Goal: Information Seeking & Learning: Learn about a topic

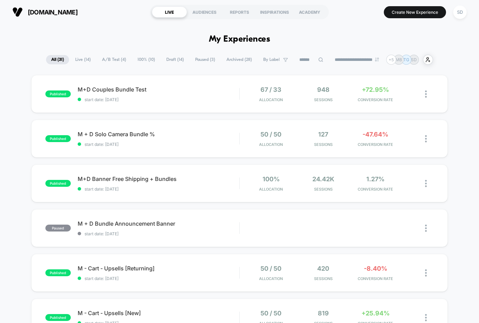
click at [106, 61] on span "A/B Test ( 4 )" at bounding box center [114, 59] width 34 height 9
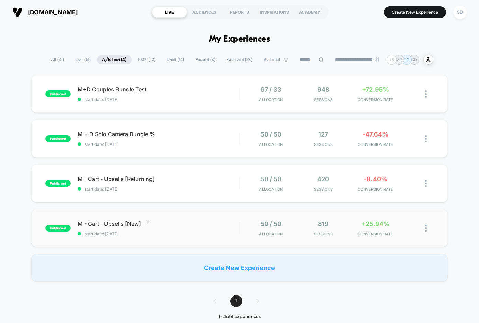
click at [109, 221] on span "M - Cart - Upsells [New] Click to edit experience details" at bounding box center [159, 223] width 162 height 7
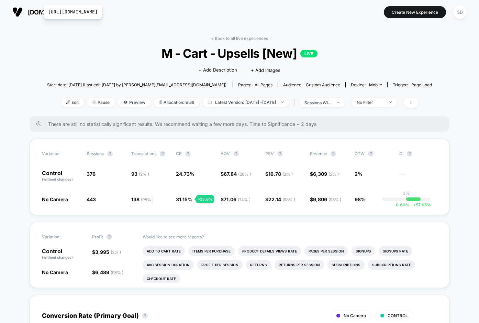
click at [39, 12] on span "[DOMAIN_NAME]" at bounding box center [53, 12] width 50 height 7
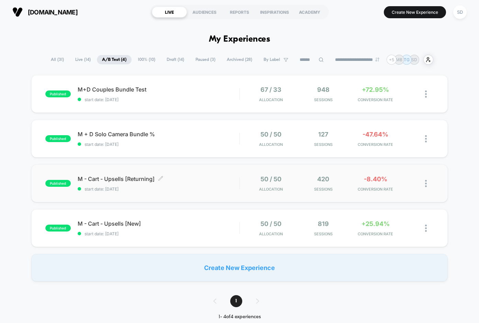
click at [109, 179] on span "M - Cart - Upsells [Returning] Click to edit experience details" at bounding box center [159, 178] width 162 height 7
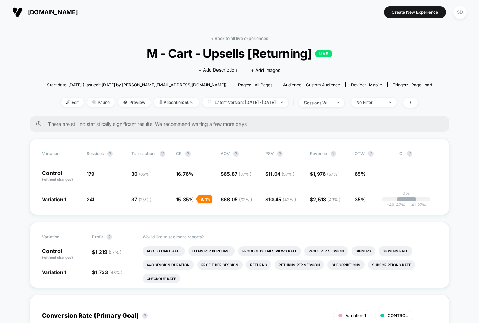
click at [69, 12] on span "[DOMAIN_NAME]" at bounding box center [53, 12] width 50 height 7
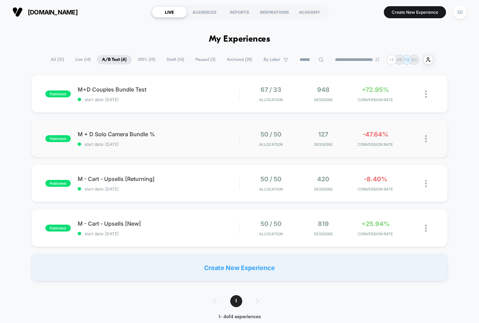
click at [132, 130] on div "published M + D Solo Camera Bundle % start date: [DATE] 50 / 50 Allocation 127 …" at bounding box center [239, 139] width 417 height 38
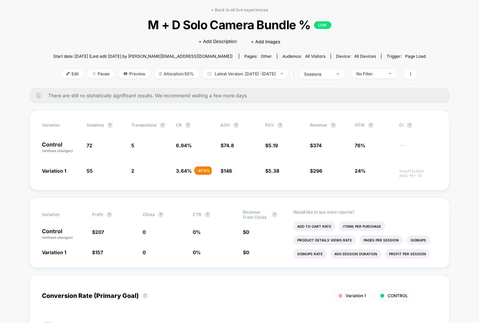
scroll to position [31, 0]
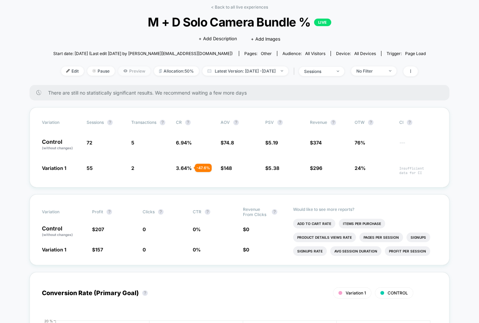
click at [118, 70] on span "Preview" at bounding box center [134, 70] width 32 height 9
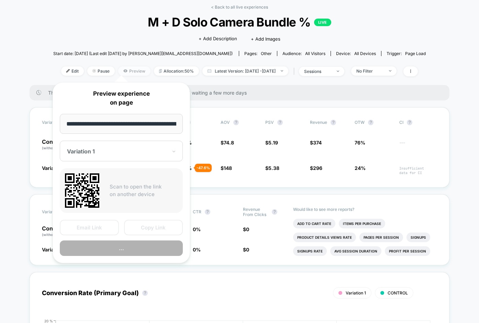
scroll to position [0, 76]
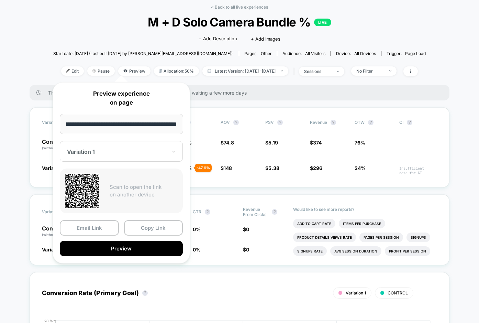
click at [153, 236] on div "Email Link Copy Link Preview" at bounding box center [121, 238] width 123 height 36
click at [152, 227] on button "Copy Link" at bounding box center [153, 227] width 59 height 15
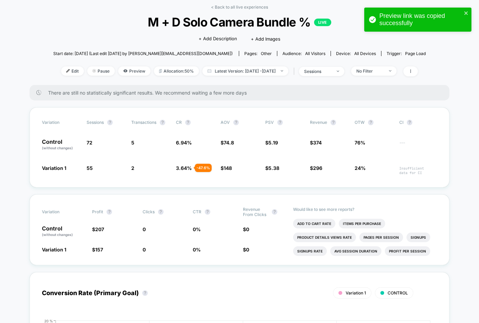
click at [68, 30] on div "< Back to all live experiences M + D Solo Camera Bundle % LIVE Click to edit ex…" at bounding box center [239, 44] width 373 height 80
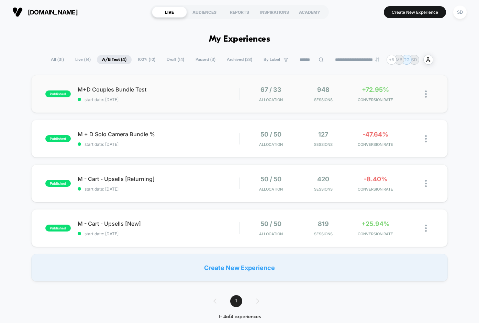
click at [112, 84] on div "published M+D Couples Bundle Test start date: [DATE] 67 / 33 Allocation 948 Ses…" at bounding box center [239, 94] width 417 height 38
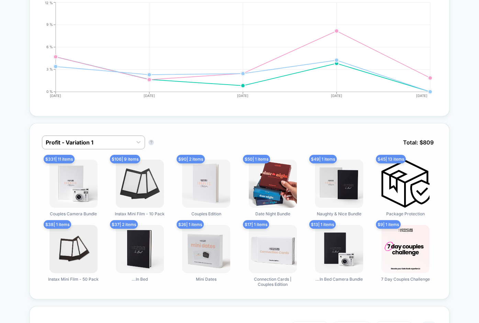
scroll to position [417, 0]
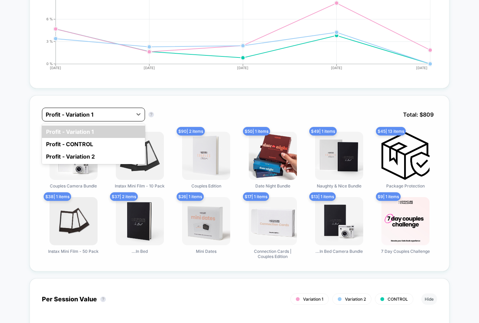
click at [117, 109] on div "Profit - Variation 1" at bounding box center [87, 114] width 90 height 11
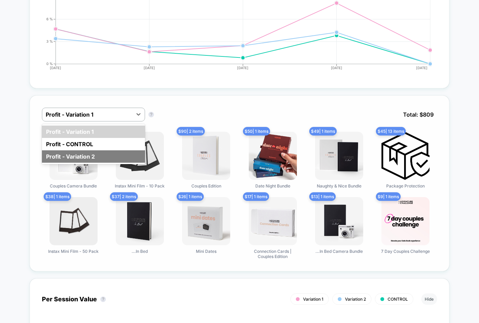
click at [100, 154] on div "Profit - Variation 2" at bounding box center [93, 156] width 103 height 12
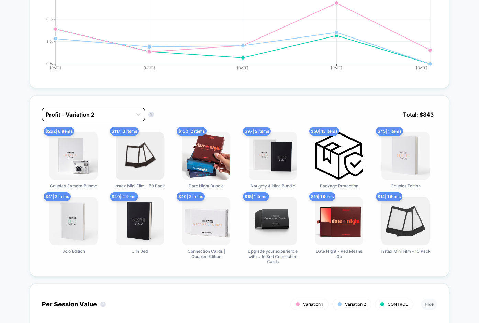
click at [130, 115] on div "Profit - Variation 2" at bounding box center [87, 114] width 90 height 11
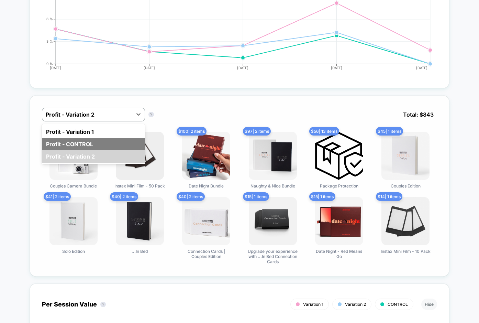
click at [100, 142] on div "Profit - CONTROL" at bounding box center [93, 144] width 103 height 12
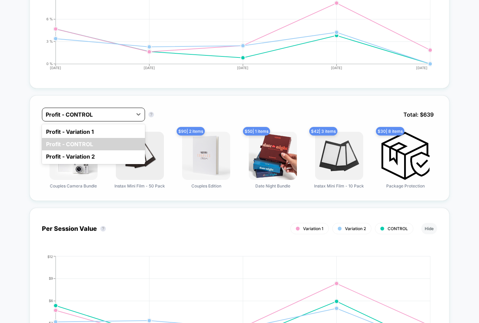
click at [123, 113] on div at bounding box center [87, 114] width 83 height 8
click at [109, 130] on div "Profit - Variation 1" at bounding box center [93, 132] width 103 height 12
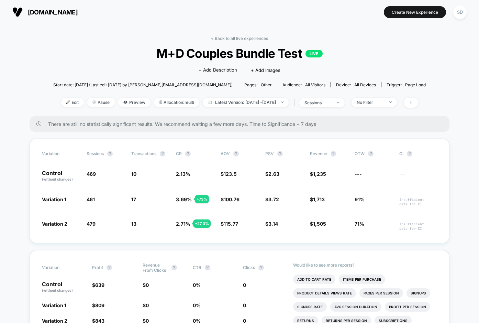
scroll to position [0, 0]
click at [16, 12] on img at bounding box center [17, 12] width 10 height 10
